Goal: Information Seeking & Learning: Learn about a topic

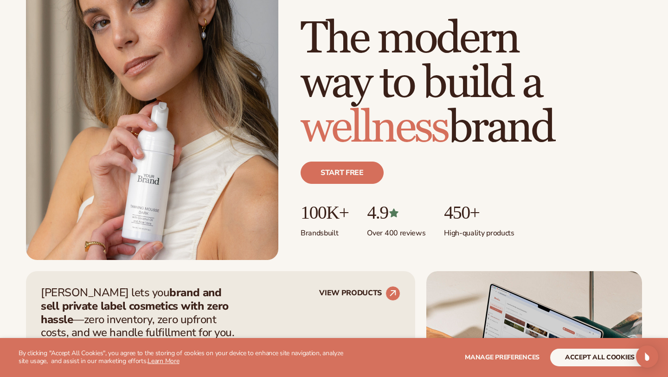
scroll to position [120, 0]
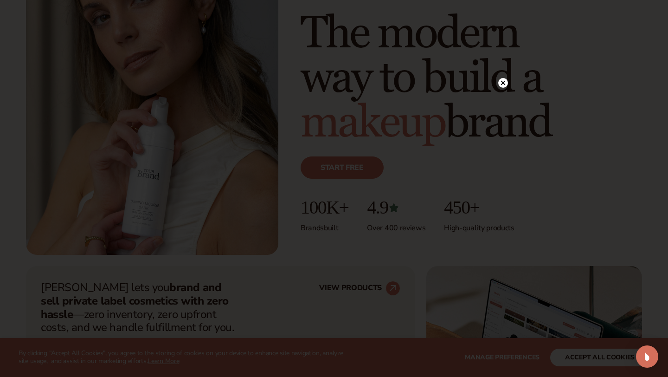
click at [504, 82] on icon at bounding box center [503, 82] width 5 height 5
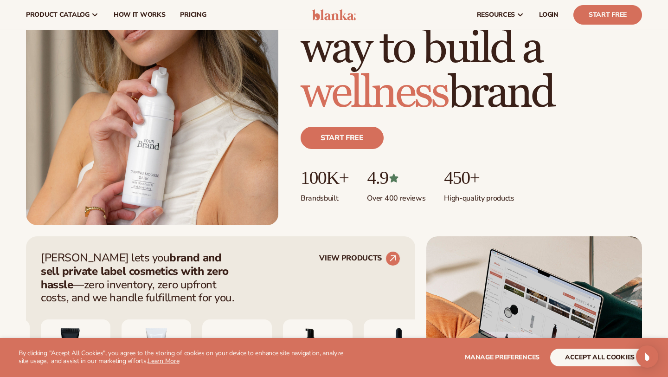
scroll to position [0, 0]
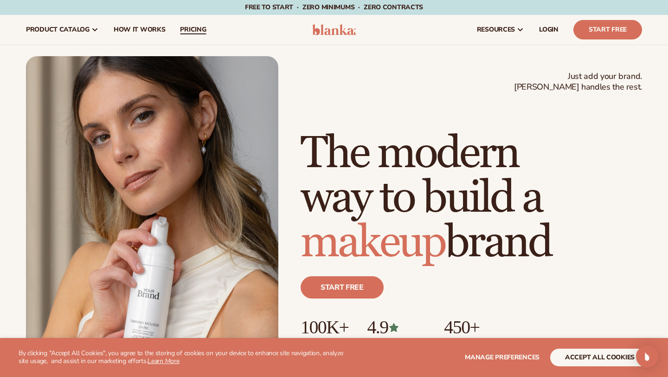
click at [186, 26] on span "pricing" at bounding box center [193, 29] width 26 height 7
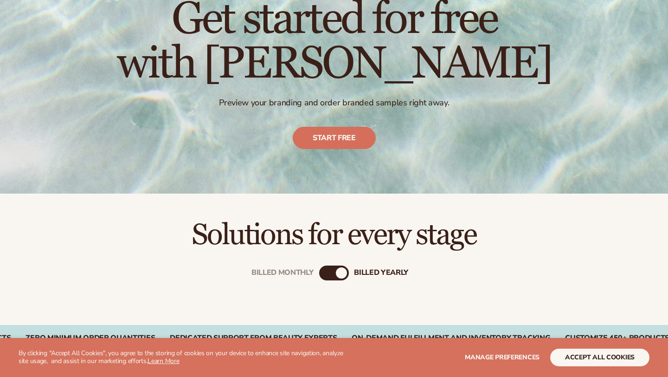
scroll to position [202, 0]
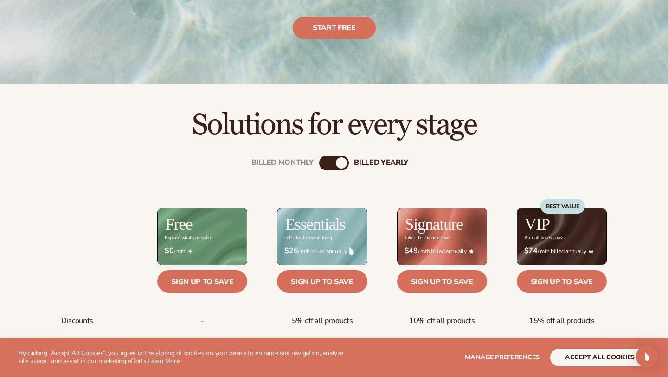
click at [333, 161] on div "Billed Monthly billed Yearly" at bounding box center [334, 162] width 30 height 15
click at [342, 162] on div "billed Yearly" at bounding box center [341, 162] width 11 height 11
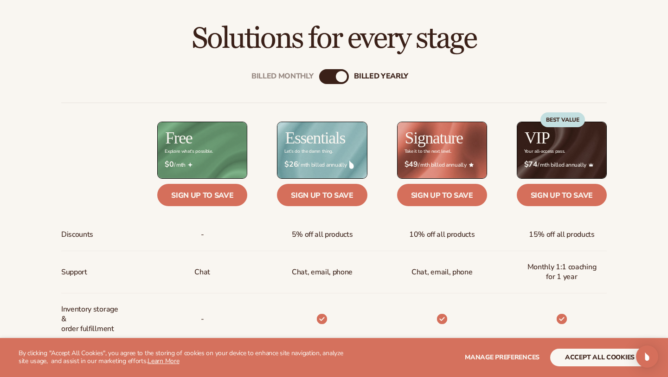
scroll to position [321, 0]
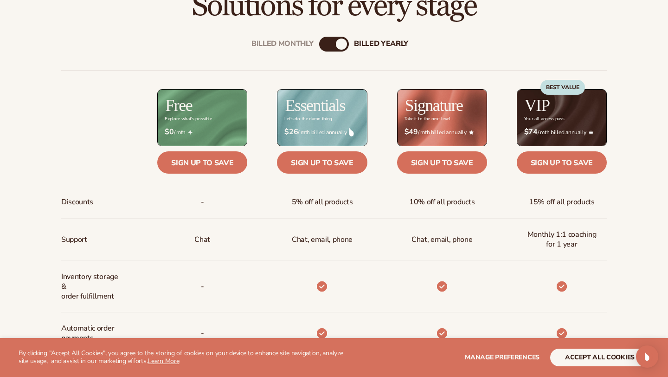
click at [339, 44] on div "billed Yearly" at bounding box center [341, 43] width 11 height 11
click at [326, 40] on div "Billed Monthly" at bounding box center [324, 43] width 11 height 11
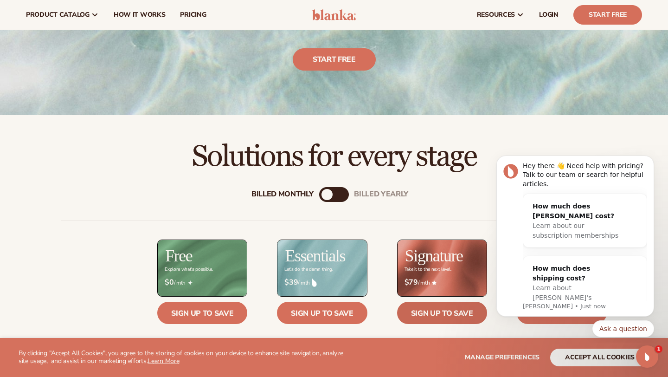
scroll to position [0, 0]
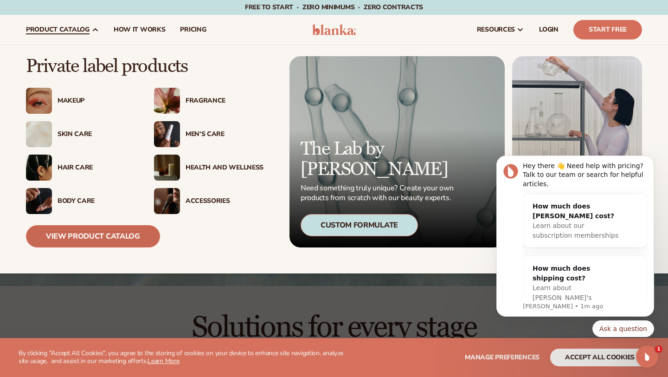
click at [114, 235] on link "View Product Catalog" at bounding box center [93, 236] width 134 height 22
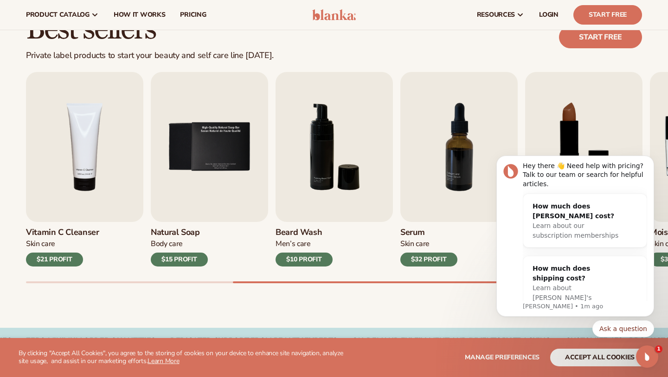
scroll to position [263, 0]
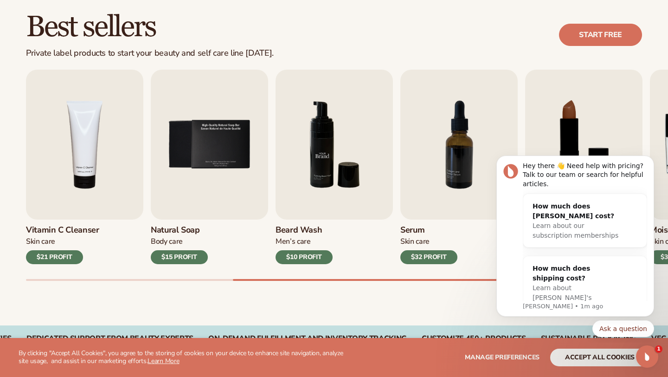
click at [360, 159] on img "6 / 9" at bounding box center [333, 145] width 117 height 150
click at [346, 120] on img "6 / 9" at bounding box center [333, 145] width 117 height 150
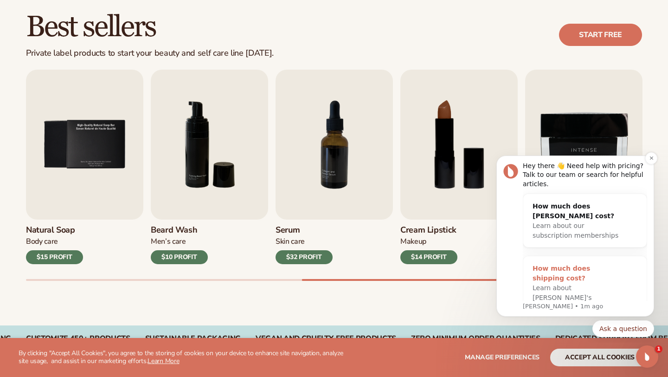
click at [606, 267] on div "How much does shipping cost?" at bounding box center [575, 272] width 86 height 19
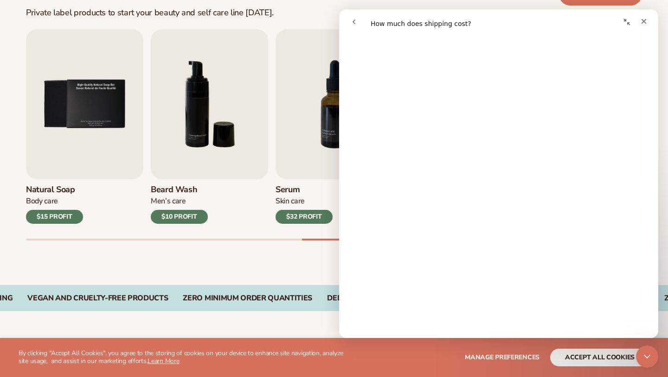
scroll to position [157, 0]
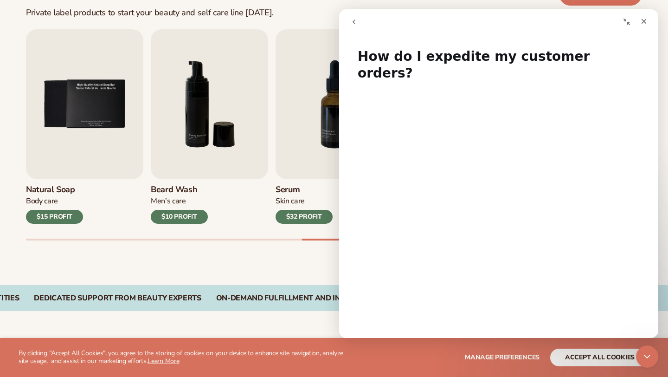
click at [357, 24] on icon "go back" at bounding box center [353, 21] width 7 height 7
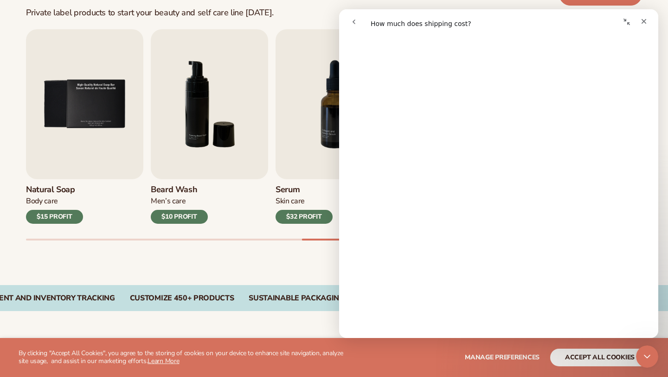
scroll to position [164, 0]
click at [316, 254] on div "Best sellers Private label products to start your beauty and self care line tod…" at bounding box center [334, 115] width 668 height 340
click at [644, 25] on div "Close" at bounding box center [643, 21] width 17 height 17
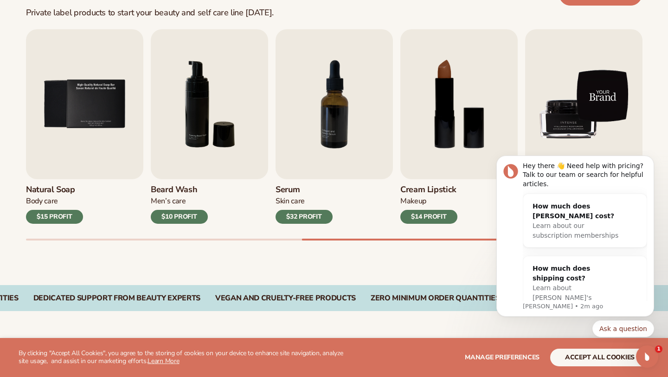
scroll to position [0, 0]
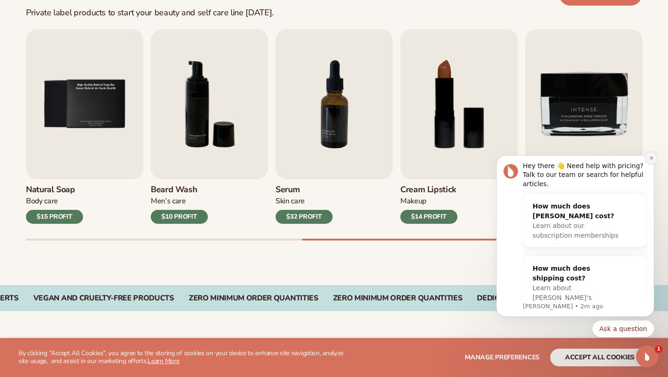
click at [650, 159] on icon "Dismiss notification" at bounding box center [650, 157] width 3 height 3
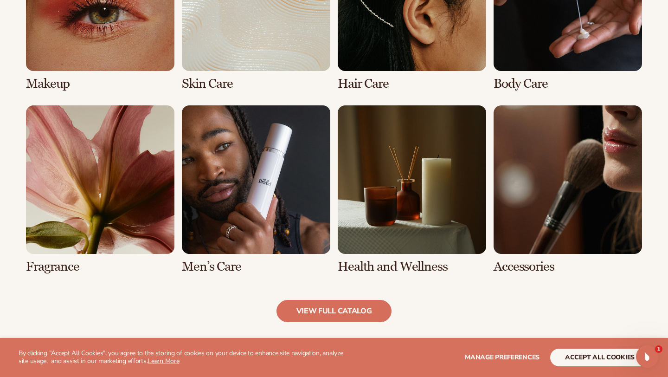
scroll to position [788, 0]
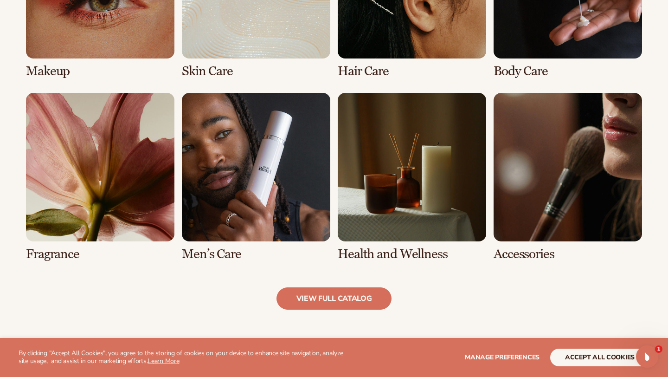
click at [258, 168] on link "6 / 8" at bounding box center [256, 177] width 148 height 168
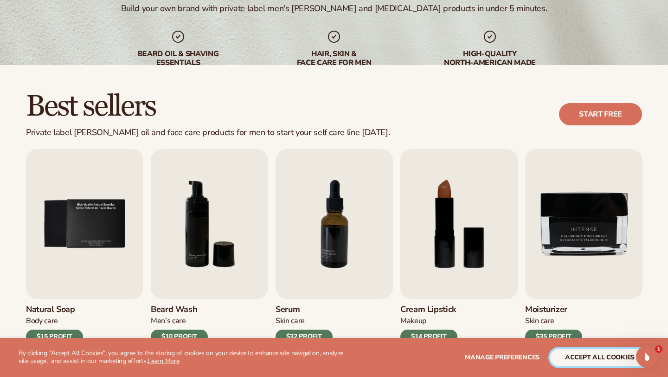
click at [588, 363] on button "accept all cookies" at bounding box center [599, 357] width 99 height 18
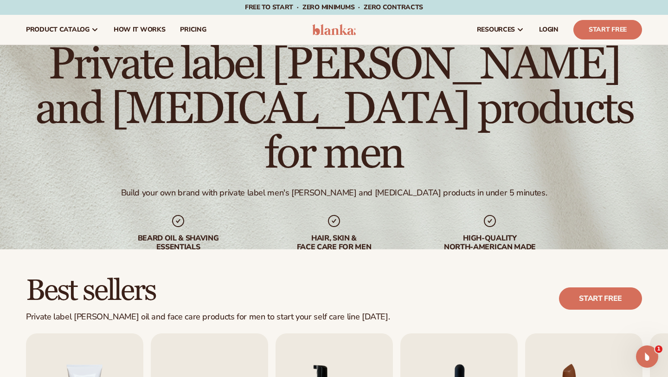
click at [344, 30] on img at bounding box center [334, 29] width 44 height 11
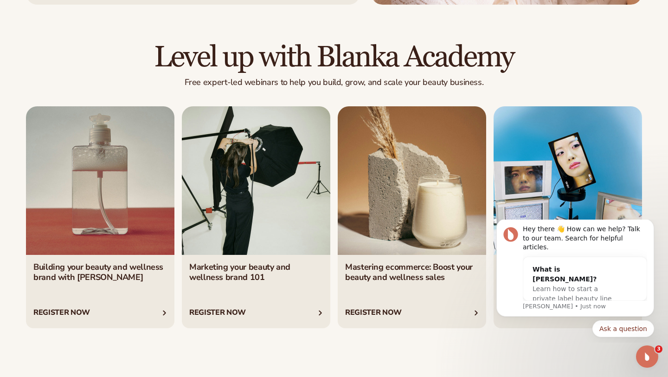
scroll to position [3113, 0]
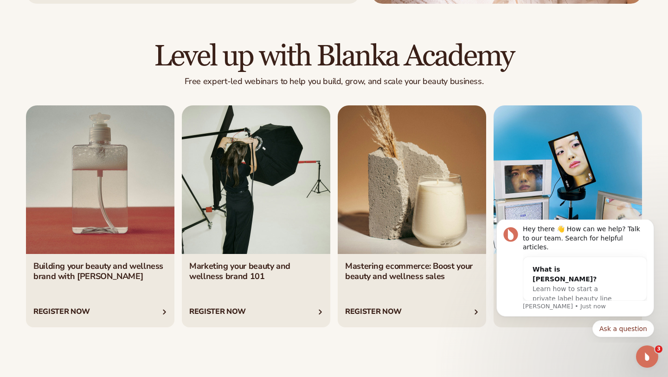
click at [292, 217] on link "2 / 4" at bounding box center [256, 216] width 148 height 222
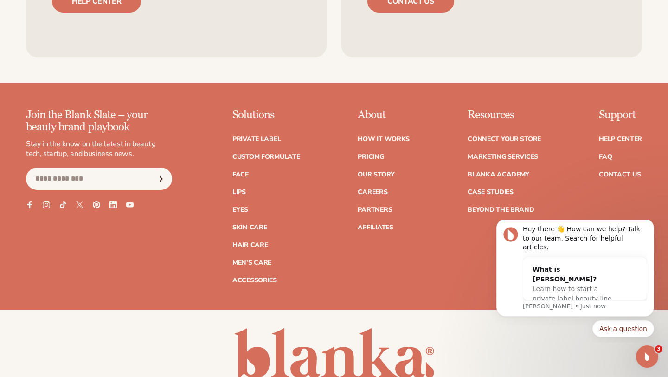
scroll to position [3631, 0]
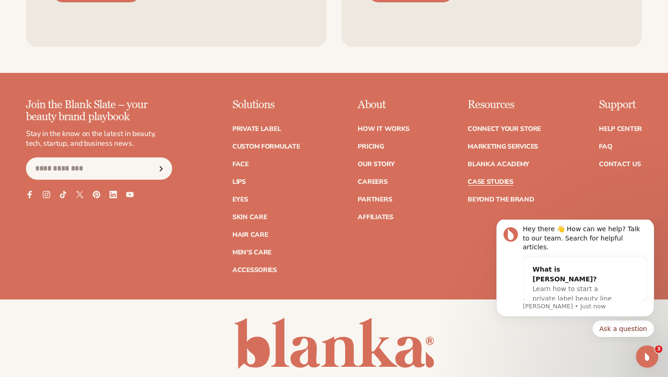
click at [491, 179] on link "Case Studies" at bounding box center [491, 182] width 46 height 6
